Goal: Task Accomplishment & Management: Use online tool/utility

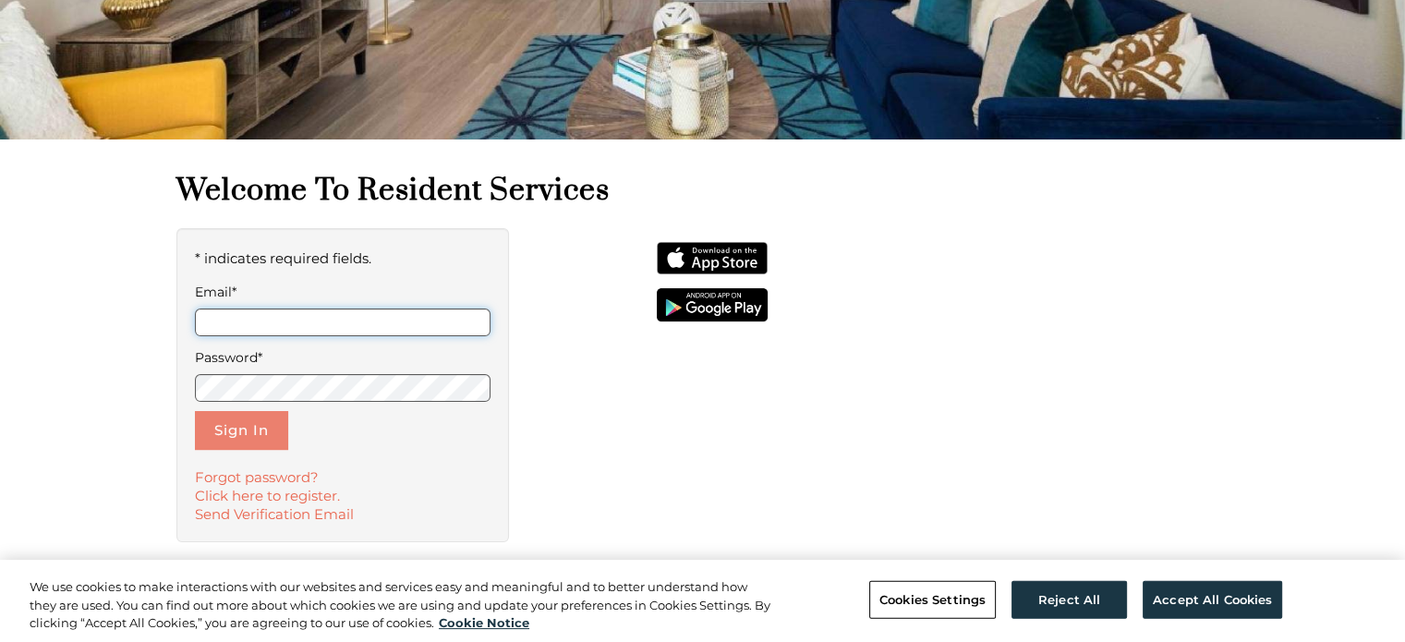
type input "**********"
click at [262, 435] on button "Sign In" at bounding box center [241, 430] width 93 height 39
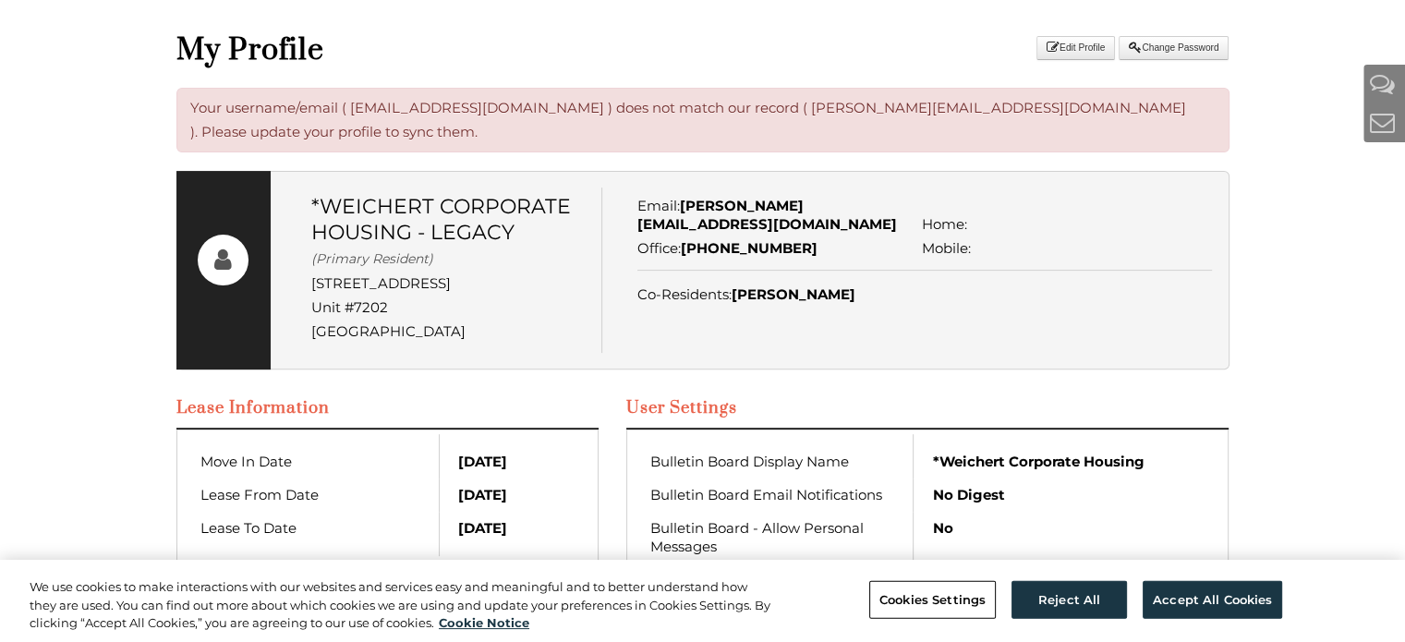
scroll to position [185, 0]
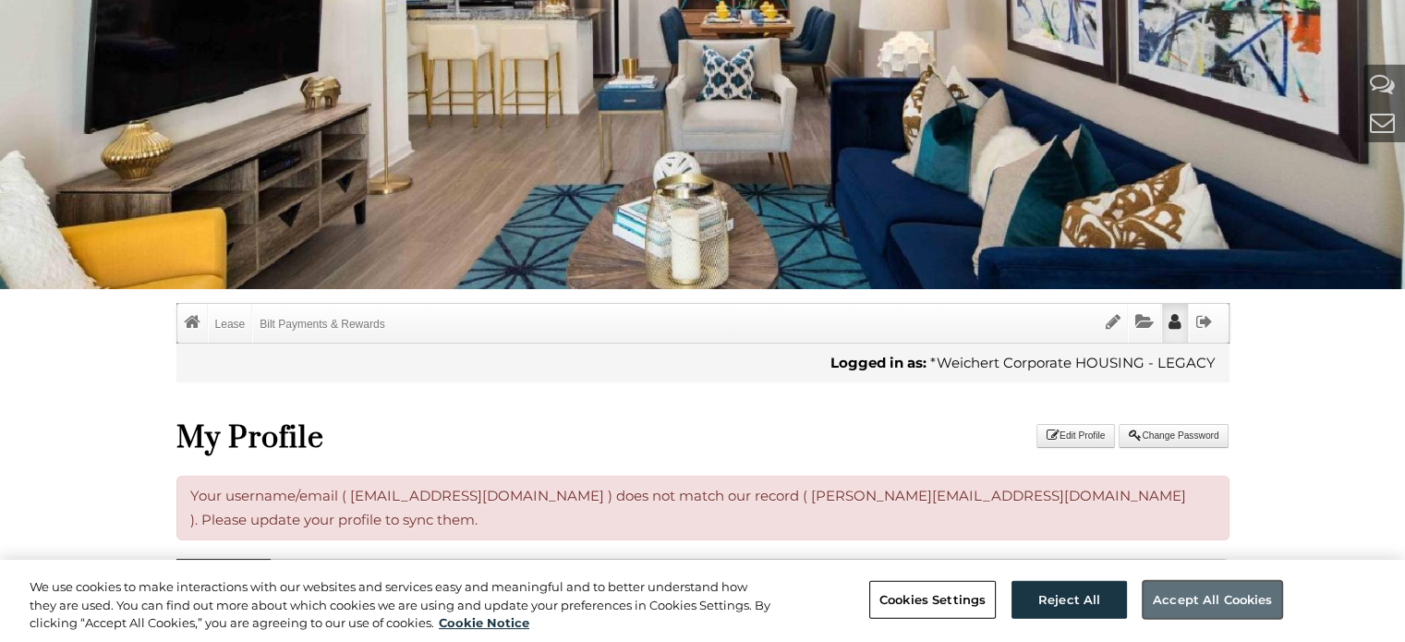
click at [1260, 594] on button "Accept All Cookies" at bounding box center [1213, 599] width 140 height 39
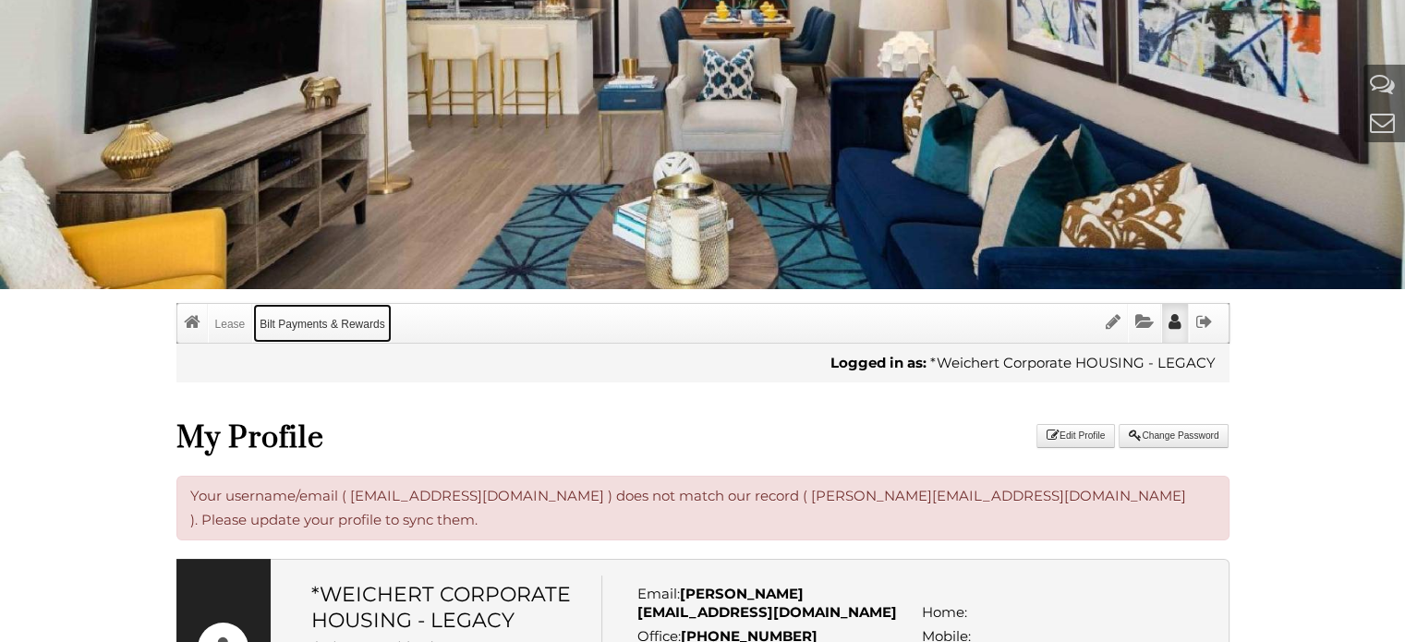
click at [277, 319] on link "Bilt Payments & Rewards" at bounding box center [322, 323] width 138 height 39
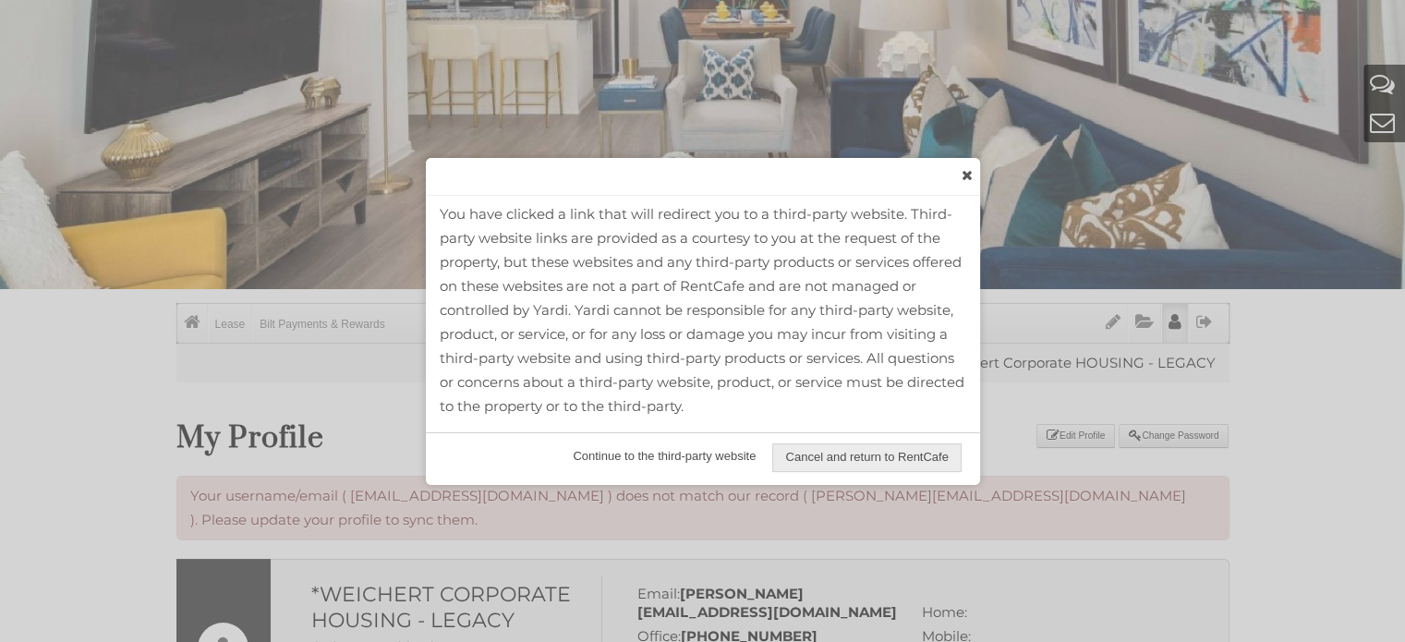
click at [724, 454] on span "Continue to the third-party website" at bounding box center [664, 456] width 207 height 27
